Goal: Transaction & Acquisition: Purchase product/service

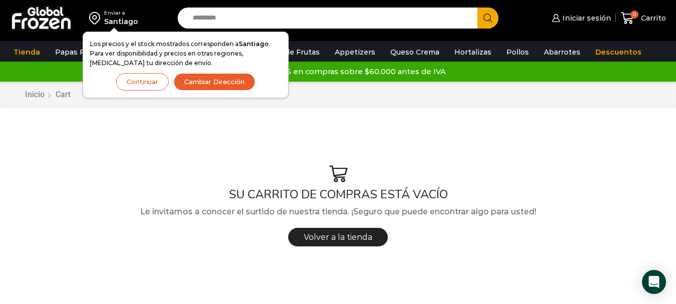
click at [583, 28] on div "Iniciar sesión Mi cuenta Login Register Iniciar sesión Por favor ingrese sus da…" at bounding box center [590, 19] width 158 height 24
click at [584, 20] on span "Iniciar sesión" at bounding box center [585, 18] width 51 height 10
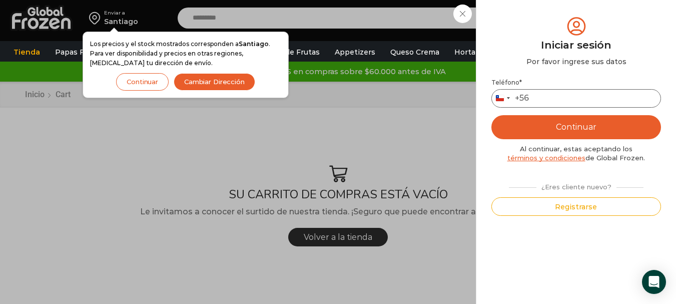
click at [572, 89] on input "Teléfono *" at bounding box center [576, 98] width 170 height 19
click at [542, 105] on input "Teléfono *" at bounding box center [576, 98] width 170 height 19
type input "*********"
click at [491, 115] on button "Continuar" at bounding box center [576, 127] width 170 height 24
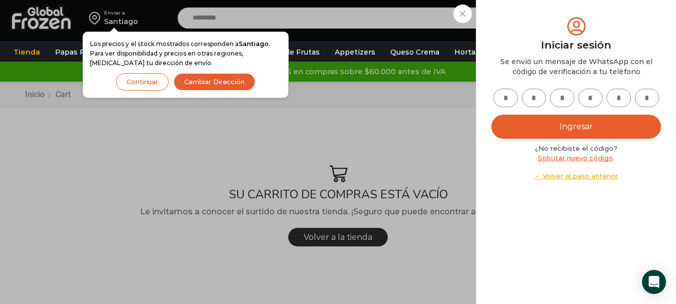
click at [510, 99] on input "text" at bounding box center [505, 98] width 25 height 19
type input "*"
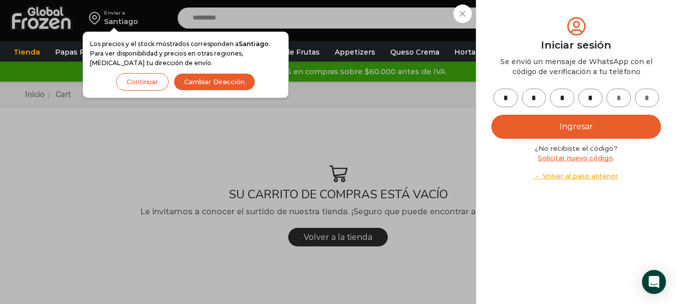
type input "*"
click at [544, 123] on button "Ingresar" at bounding box center [576, 127] width 170 height 24
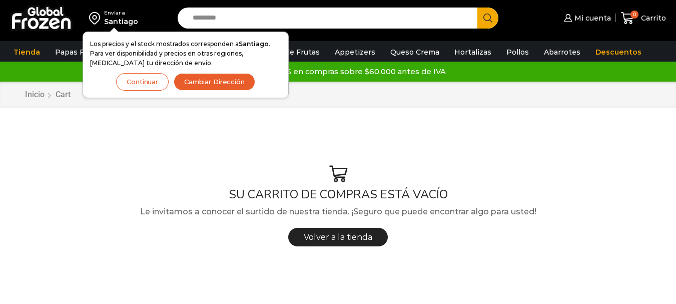
click at [149, 86] on button "Continuar" at bounding box center [142, 82] width 53 height 18
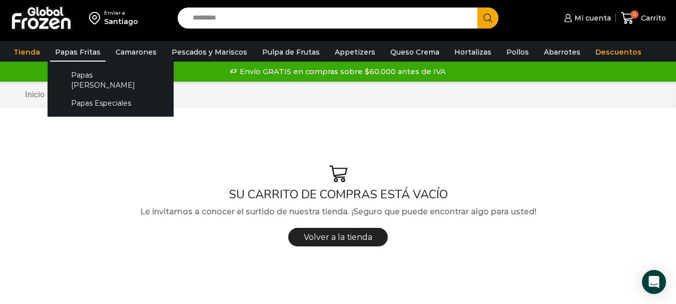
click at [81, 53] on link "Papas Fritas" at bounding box center [78, 52] width 56 height 19
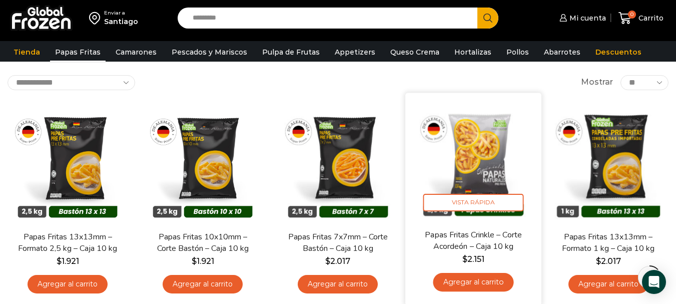
scroll to position [100, 0]
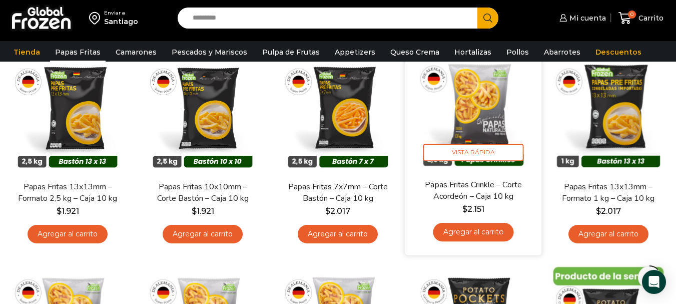
click at [496, 230] on link "Agregar al carrito" at bounding box center [473, 232] width 81 height 19
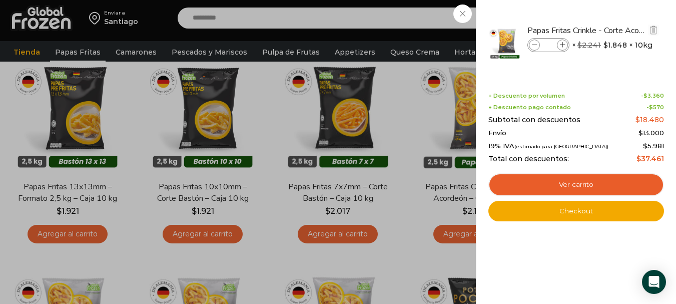
click at [564, 46] on icon at bounding box center [563, 46] width 6 height 6
type input "*"
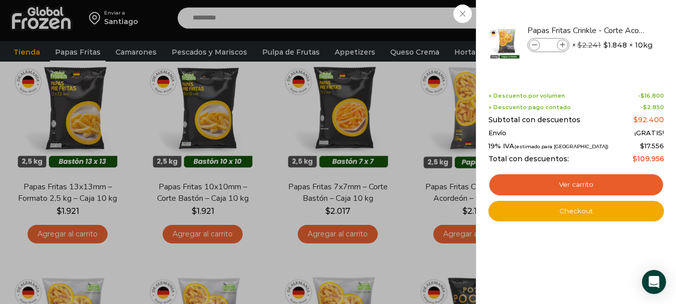
click at [616, 15] on div "5 Carrito 5 5 Shopping Cart *" at bounding box center [641, 19] width 50 height 24
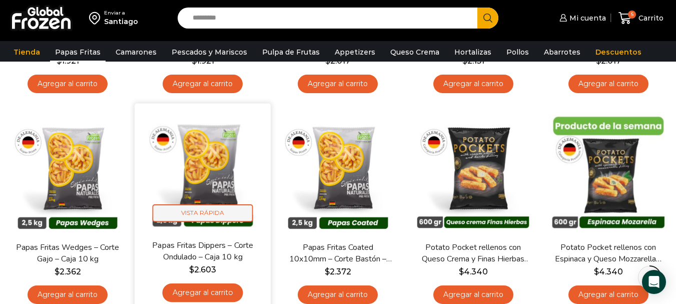
scroll to position [300, 0]
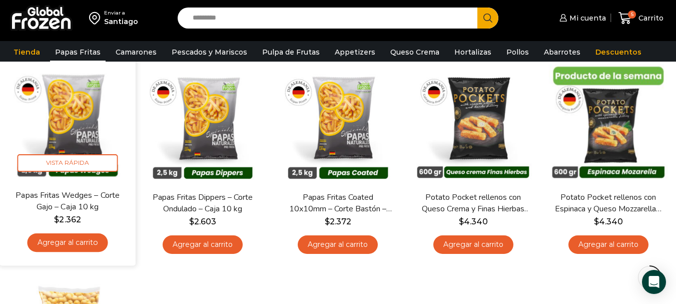
click at [79, 241] on link "Agregar al carrito" at bounding box center [68, 242] width 81 height 19
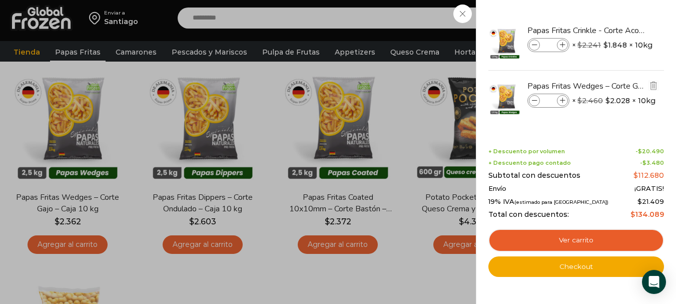
click at [570, 99] on div "Papas Fritas Wedges – Corte Gajo - Caja 10 kg cantidad * × $ 2.460 Original pri…" at bounding box center [555, 98] width 55 height 14
click at [565, 102] on icon at bounding box center [563, 101] width 6 height 6
click at [533, 99] on icon at bounding box center [535, 101] width 6 height 6
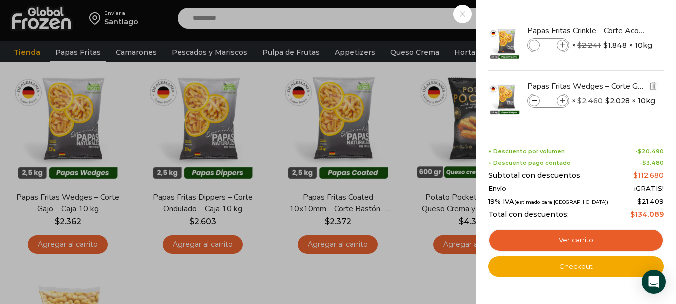
type input "*"
click at [616, 30] on div "8 Carrito 8 8 Shopping Cart" at bounding box center [641, 19] width 50 height 24
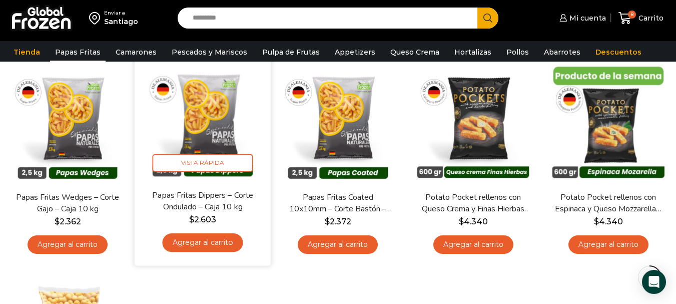
click at [233, 237] on link "Agregar al carrito" at bounding box center [203, 242] width 81 height 19
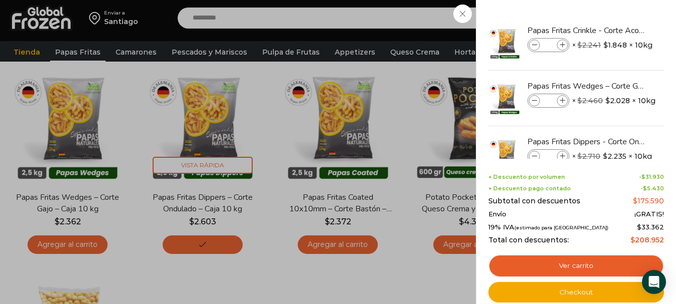
scroll to position [250, 0]
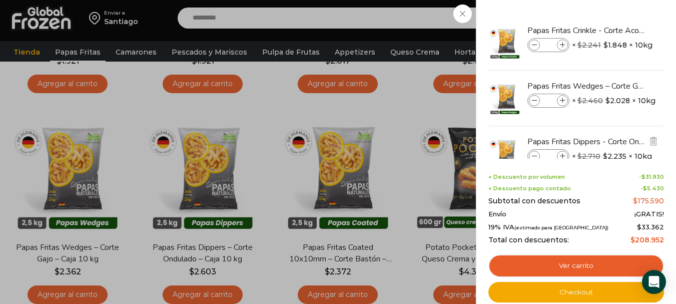
click at [559, 157] on span at bounding box center [562, 156] width 11 height 11
click at [561, 157] on icon at bounding box center [563, 157] width 6 height 6
click at [537, 156] on icon at bounding box center [535, 157] width 6 height 6
type input "*"
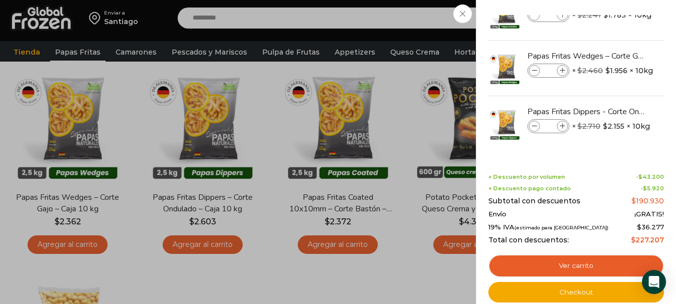
scroll to position [350, 0]
